Goal: Transaction & Acquisition: Subscribe to service/newsletter

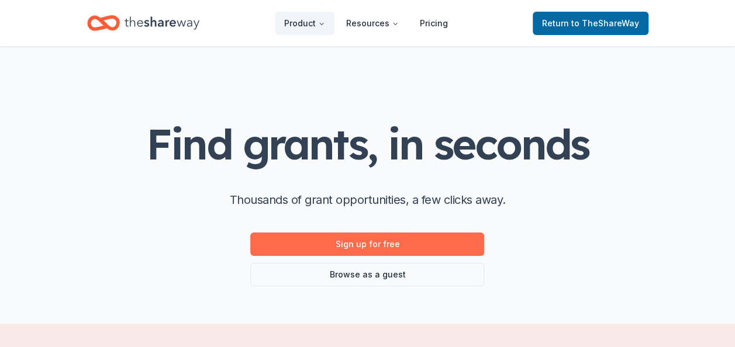
click at [379, 244] on link "Sign up for free" at bounding box center [367, 244] width 234 height 23
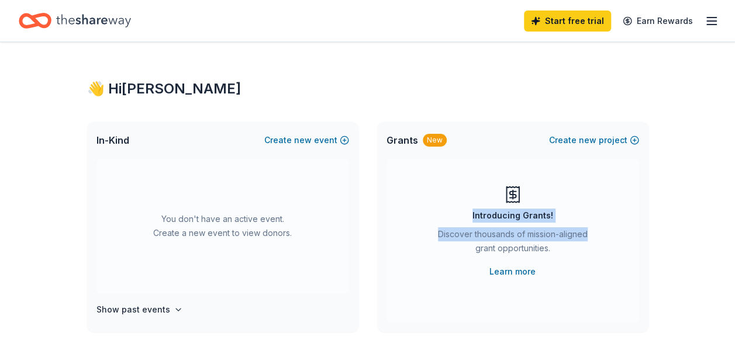
drag, startPoint x: 734, startPoint y: 131, endPoint x: 726, endPoint y: 198, distance: 67.7
